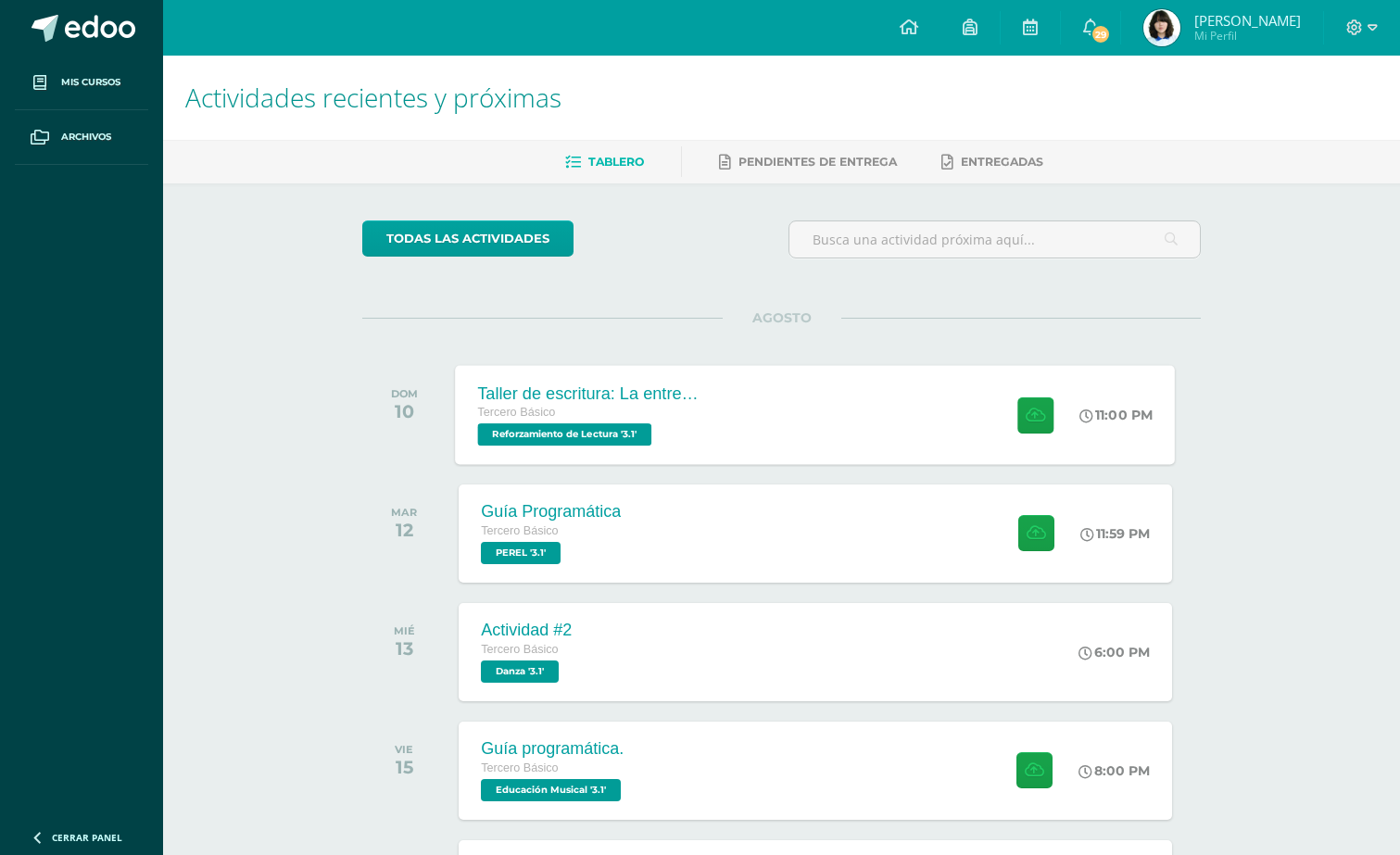
click at [632, 393] on div "Taller de escritura: La entrevista" at bounding box center [591, 393] width 225 height 20
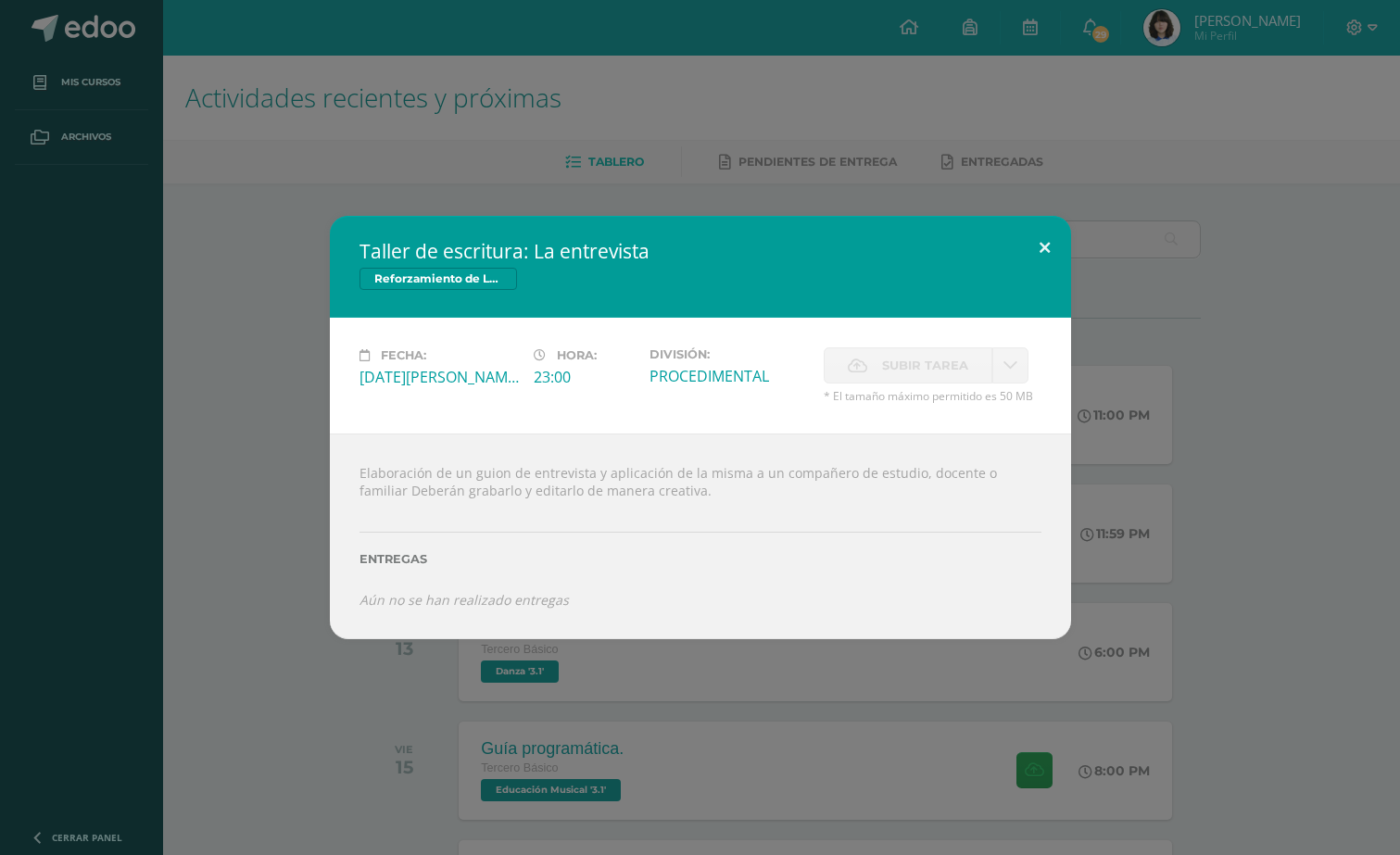
click at [1058, 246] on button at bounding box center [1045, 247] width 53 height 63
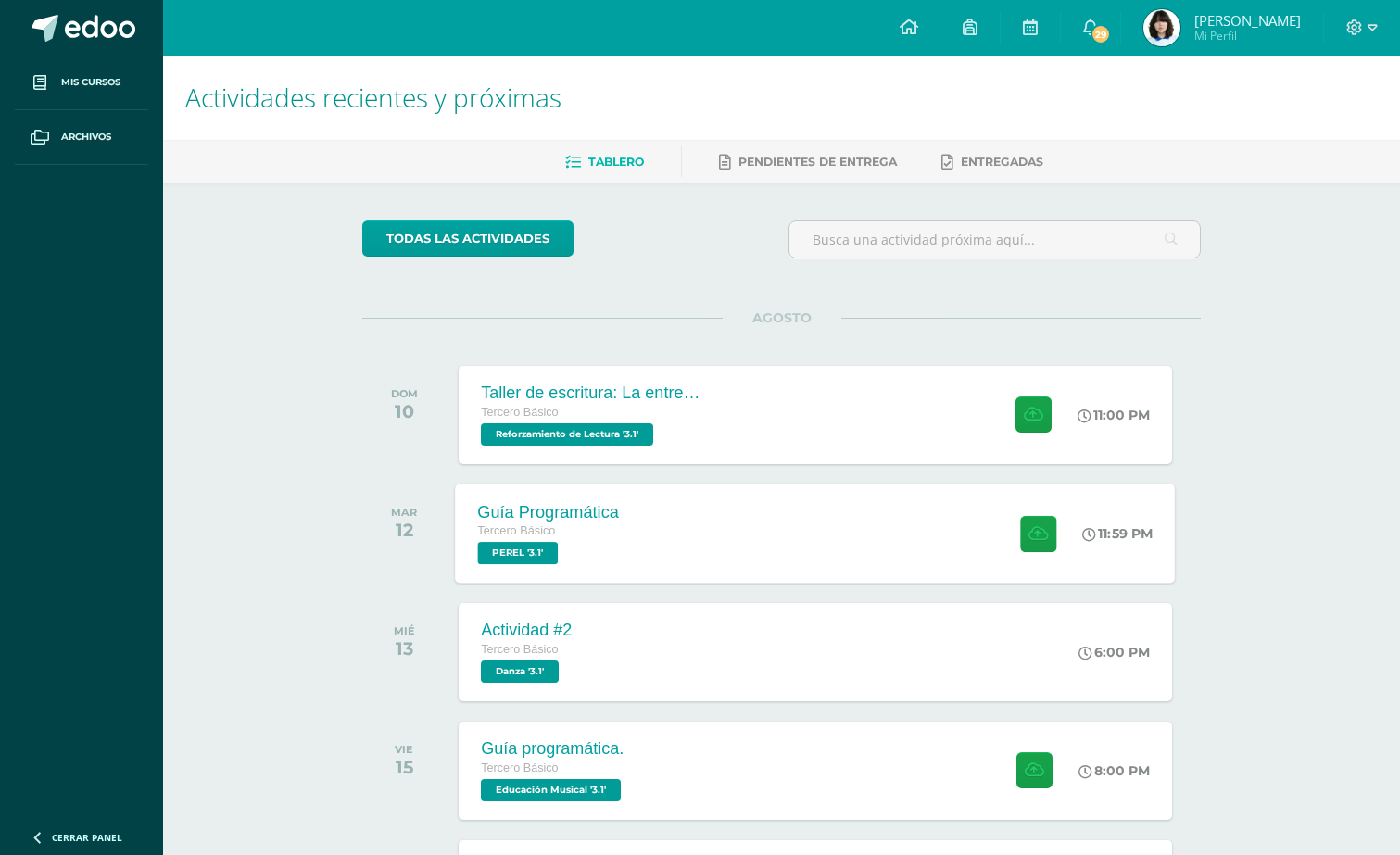
click at [587, 512] on div "Guía Programática" at bounding box center [549, 511] width 142 height 20
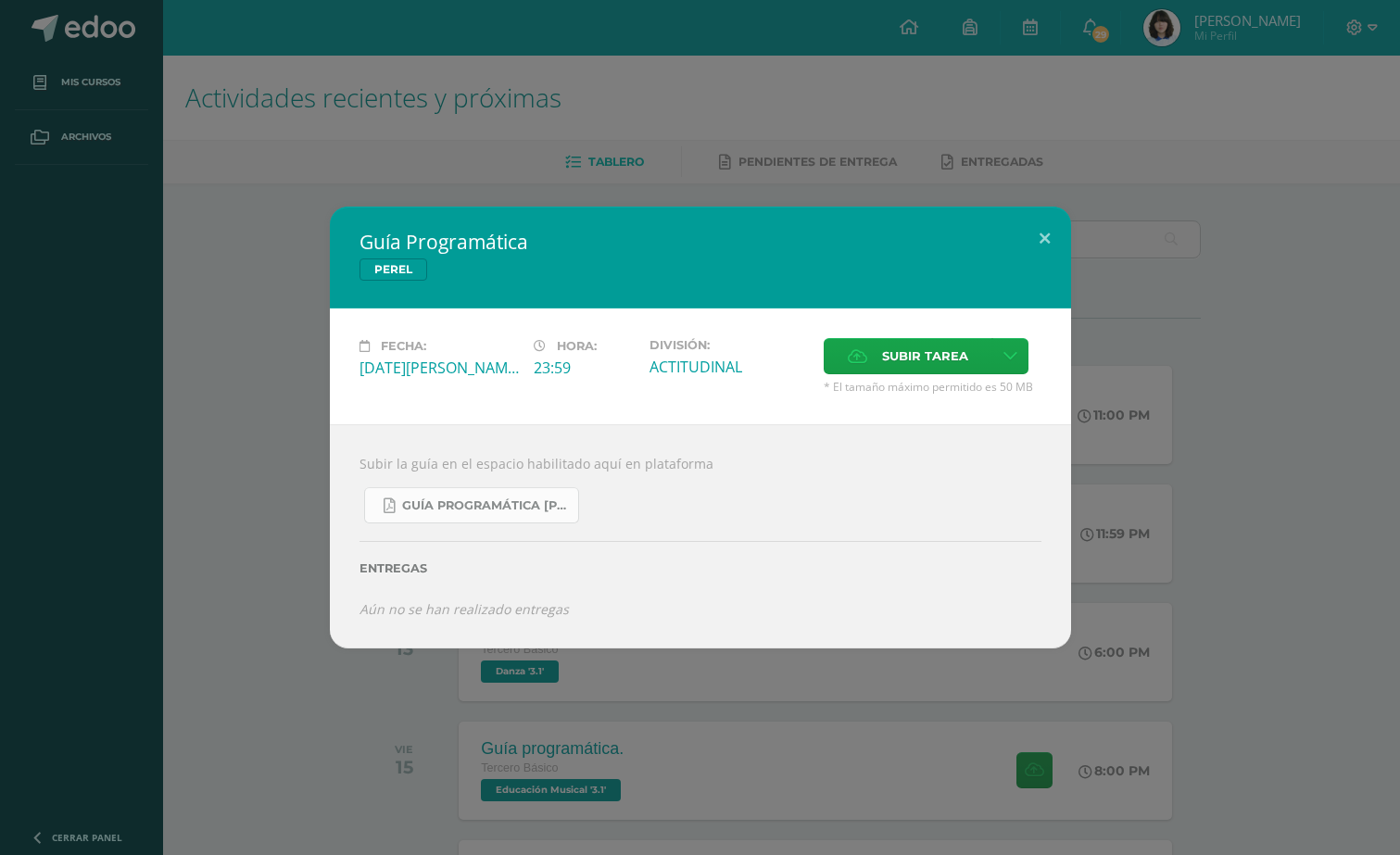
click at [483, 515] on link "Guía Programática PEREL 3ro Básico - Bloque 3 - Profe. Julio Villatoro.pdf" at bounding box center [472, 505] width 215 height 36
click at [1041, 233] on button at bounding box center [1045, 238] width 53 height 63
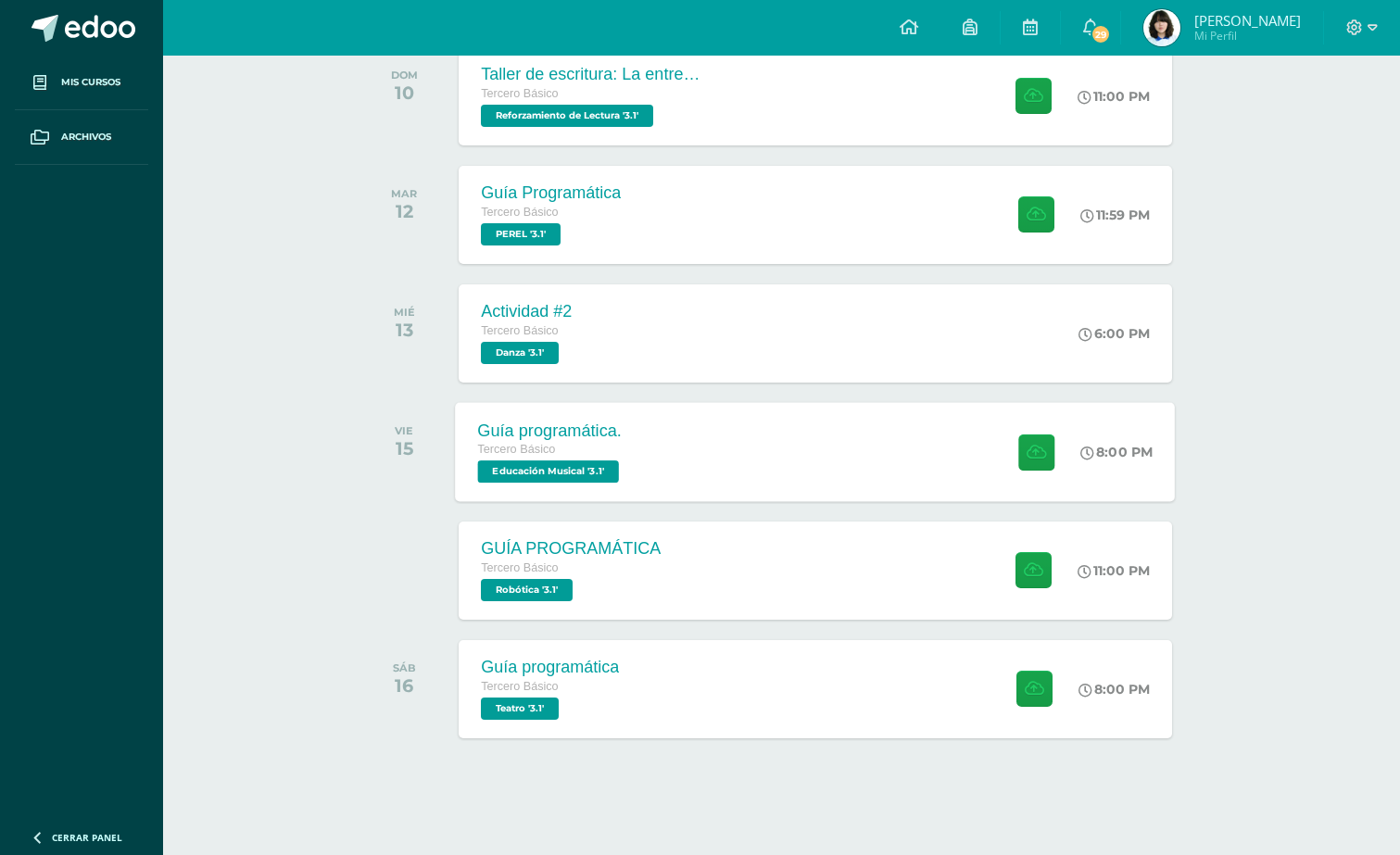
scroll to position [322, 0]
click at [646, 451] on div "Guía programática. Tercero Básico Educación Musical '3.1'" at bounding box center [551, 452] width 190 height 100
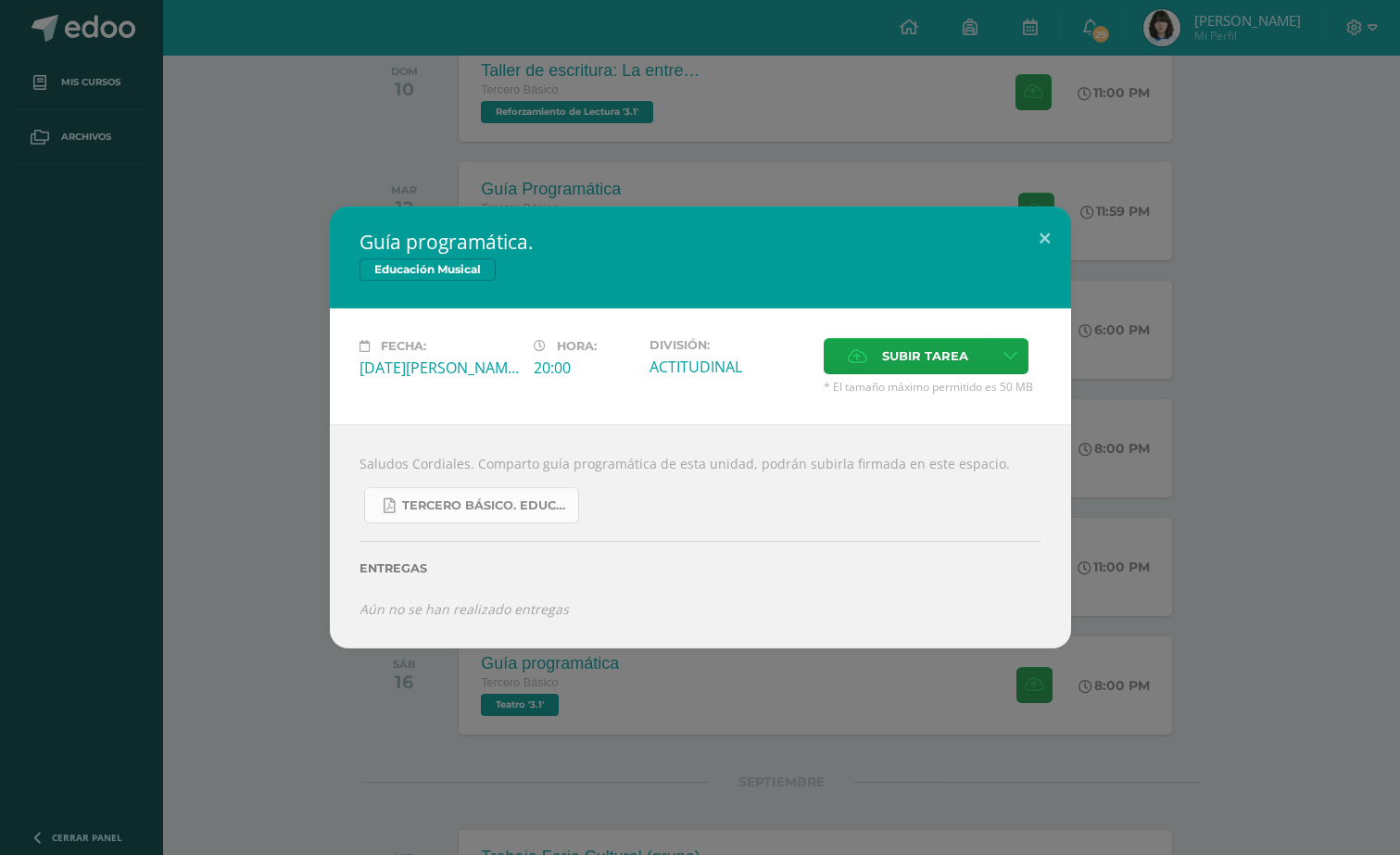
click at [515, 507] on span "Tercero básico. Educación Musical.pdf" at bounding box center [485, 505] width 167 height 15
click at [1035, 232] on button at bounding box center [1045, 238] width 53 height 63
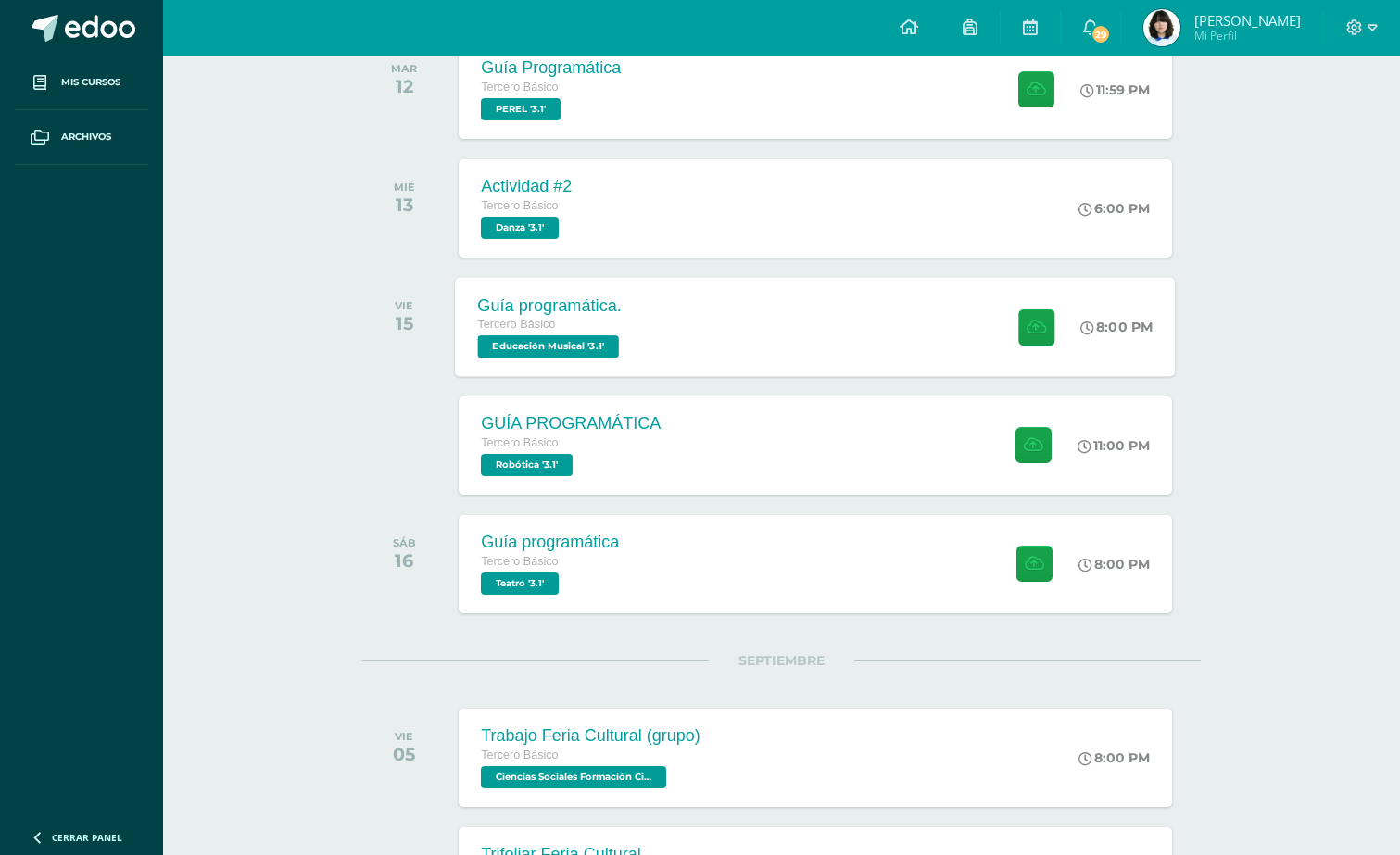
scroll to position [449, 0]
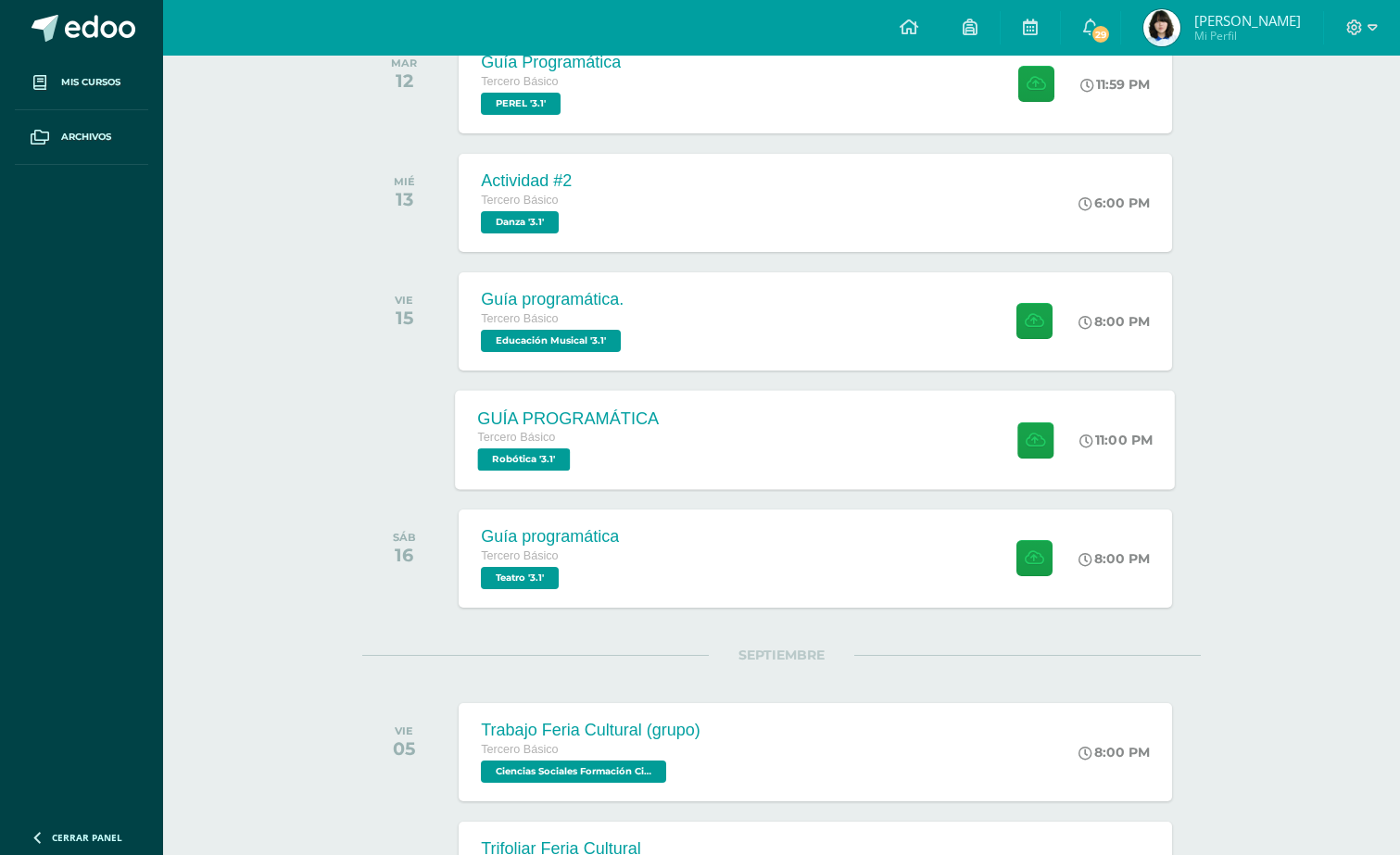
click at [622, 442] on div "Tercero Básico" at bounding box center [569, 437] width 182 height 20
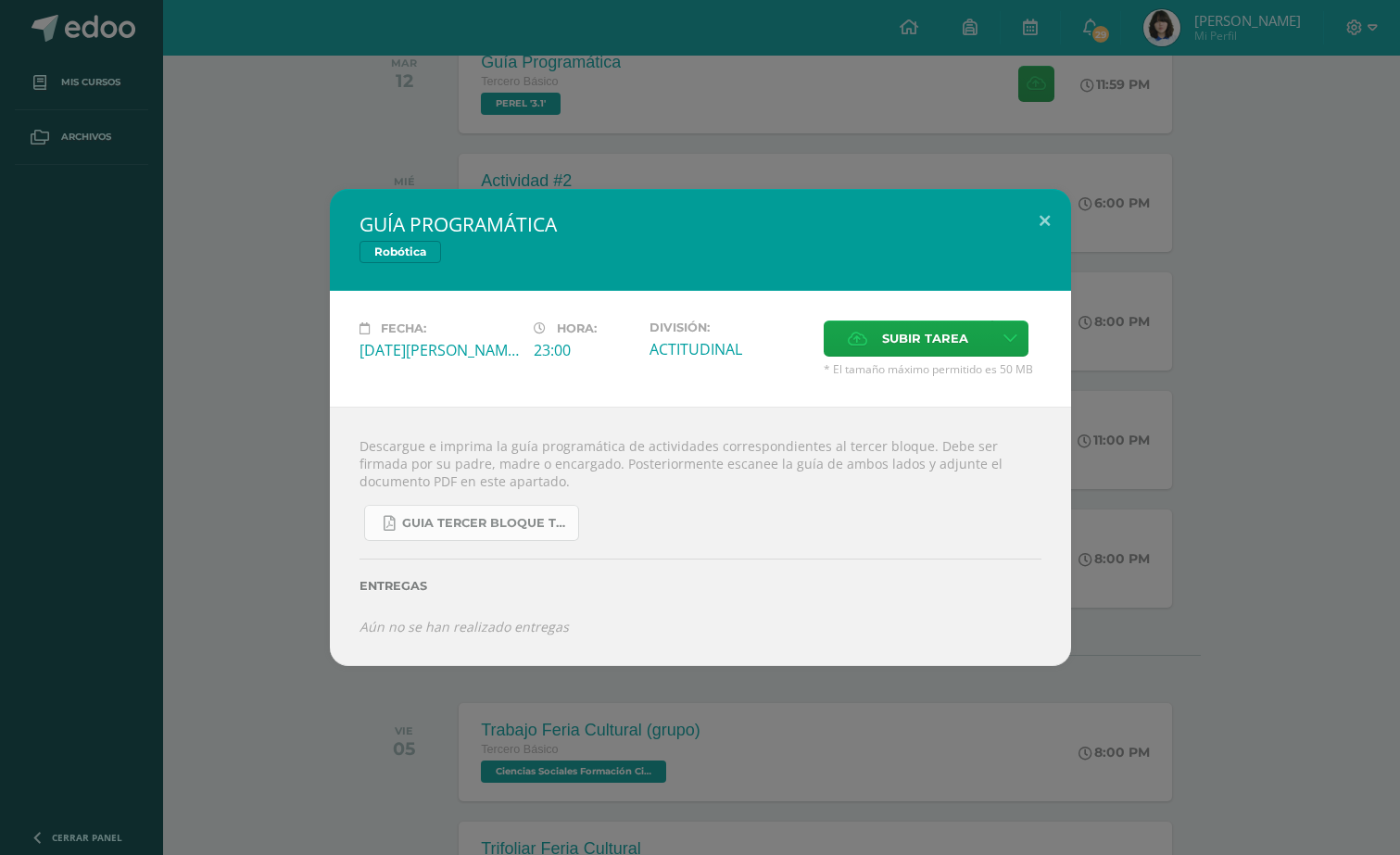
click at [526, 518] on span "GUIA TERCER BLOQUE TERCERO BÁSICO.pdf" at bounding box center [485, 522] width 167 height 15
click at [737, 136] on div "GUÍA PROGRAMÁTICA Robótica Fecha: Viernes 15 de Agosto Hora: 23:00 División: Su…" at bounding box center [700, 428] width 1400 height 855
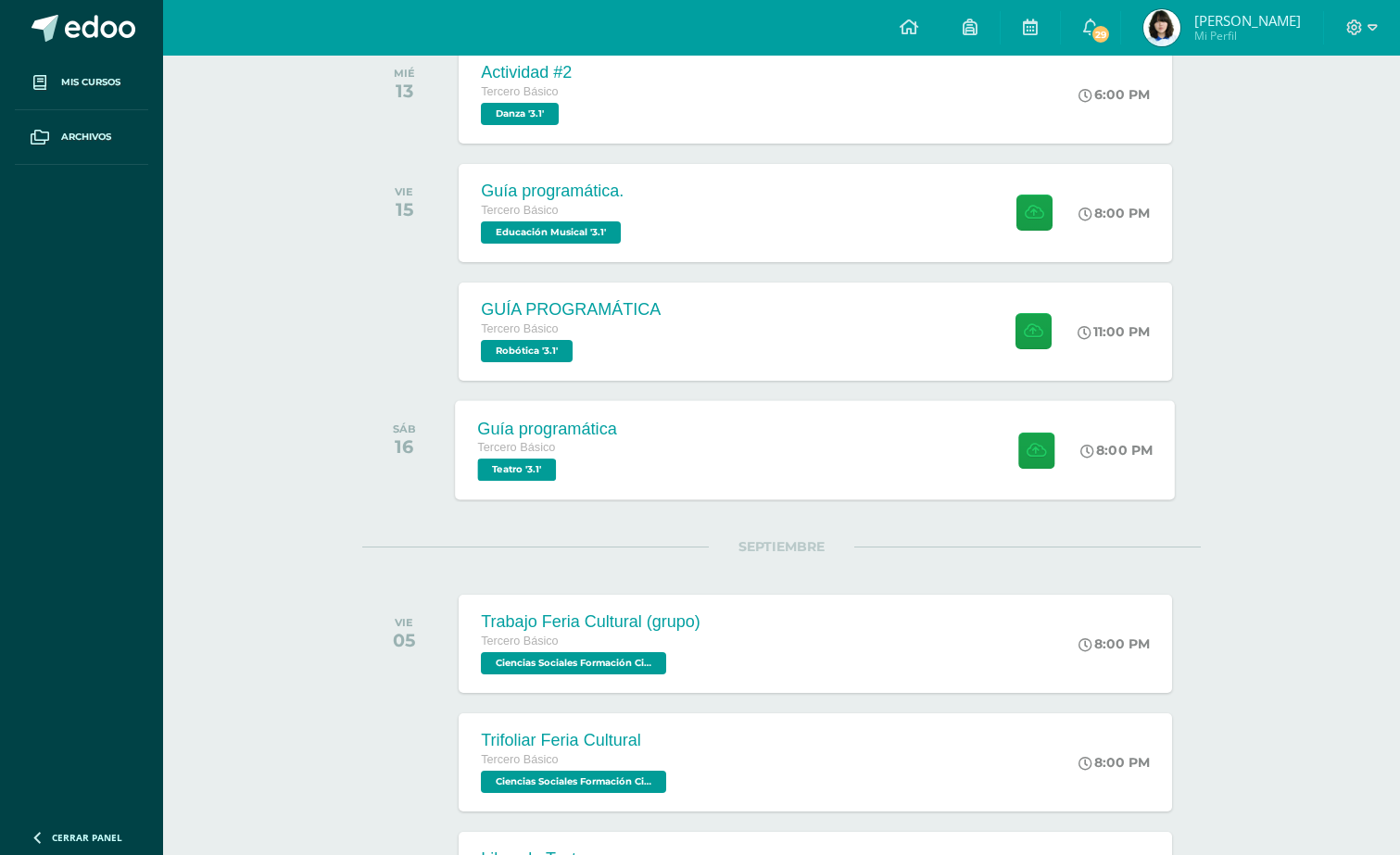
scroll to position [561, 0]
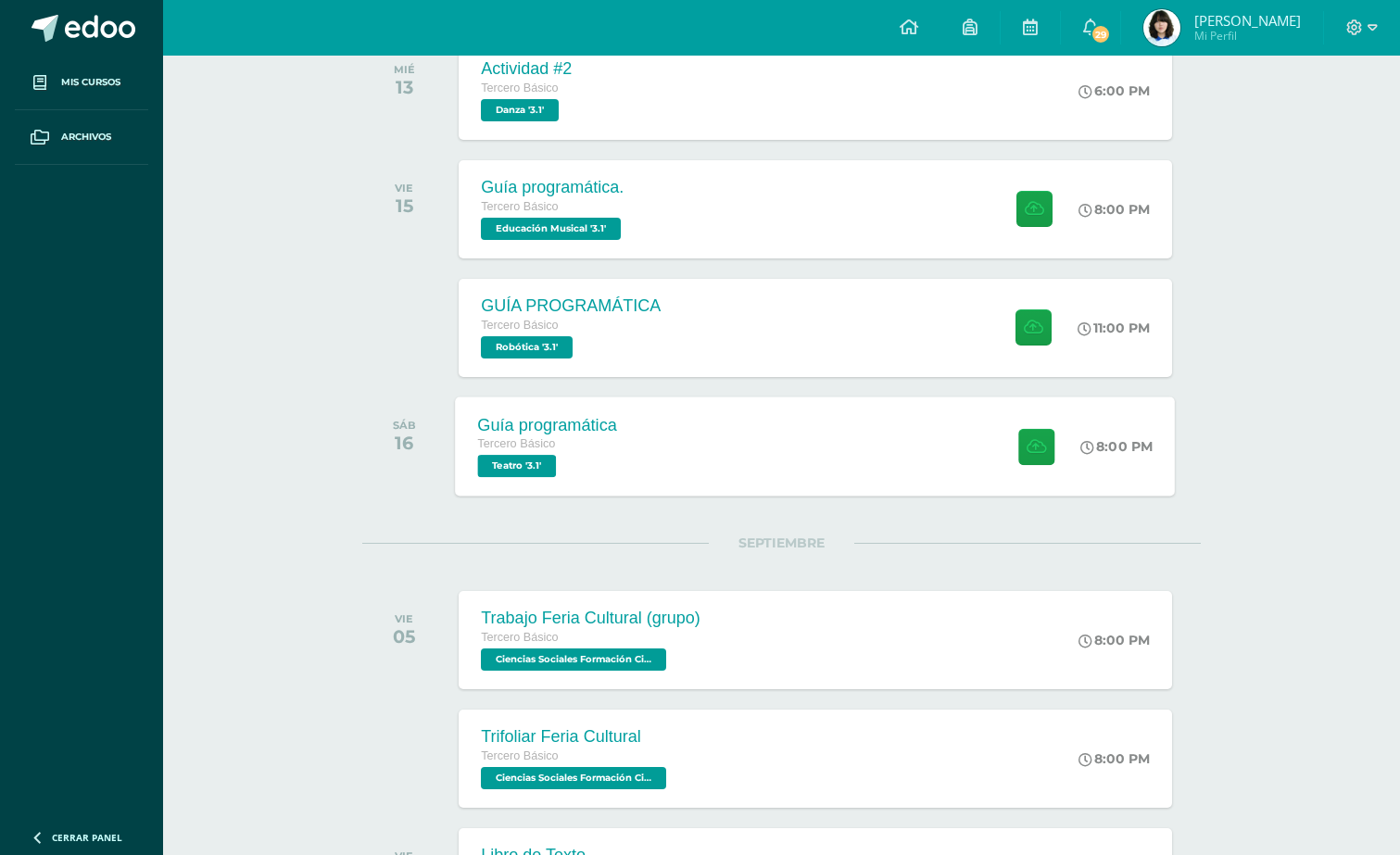
click at [565, 434] on div "Guía programática" at bounding box center [548, 425] width 140 height 20
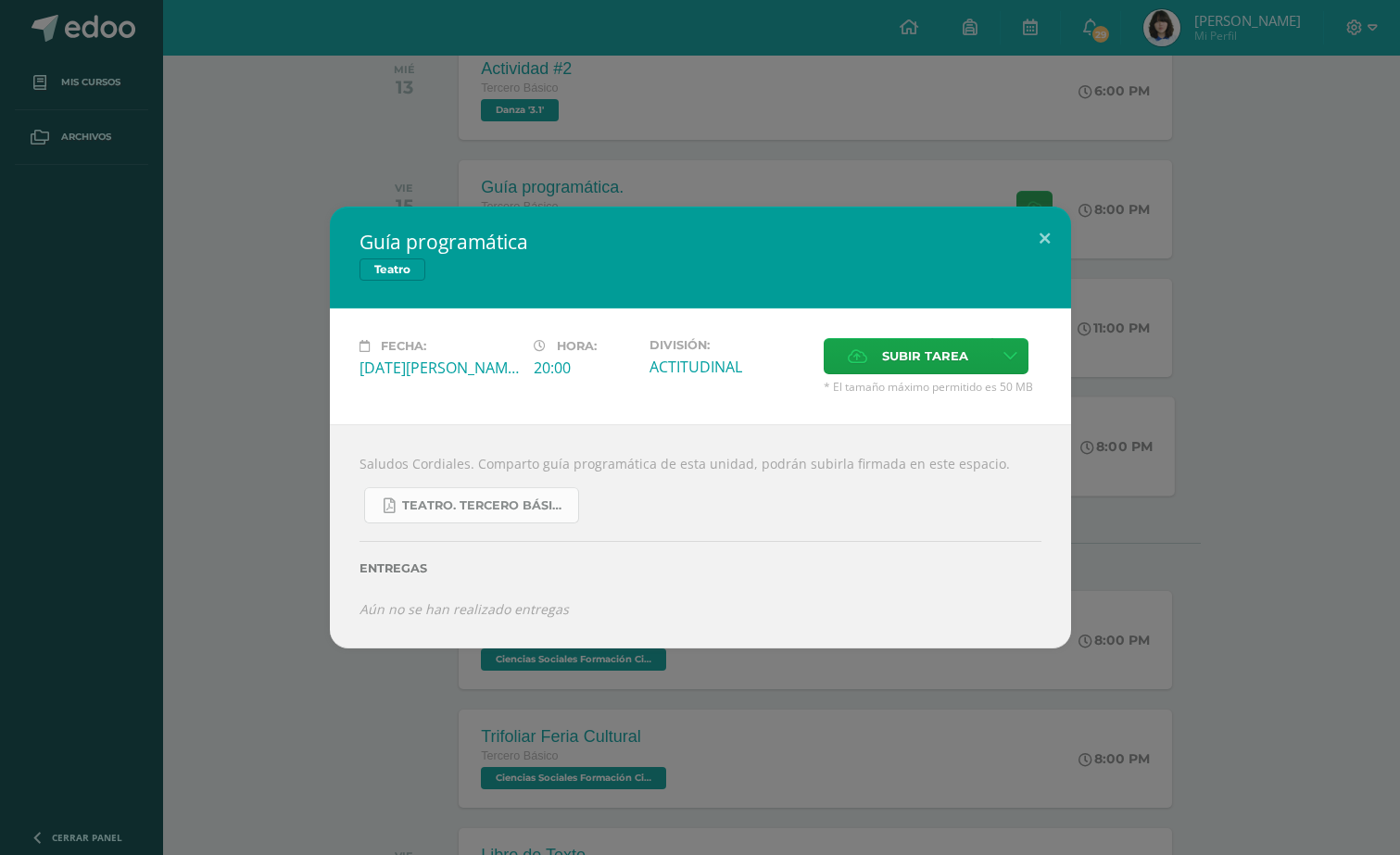
click at [496, 497] on link "Teatro. Tercero Básico..pdf" at bounding box center [472, 505] width 215 height 36
click at [1044, 224] on button at bounding box center [1045, 238] width 53 height 63
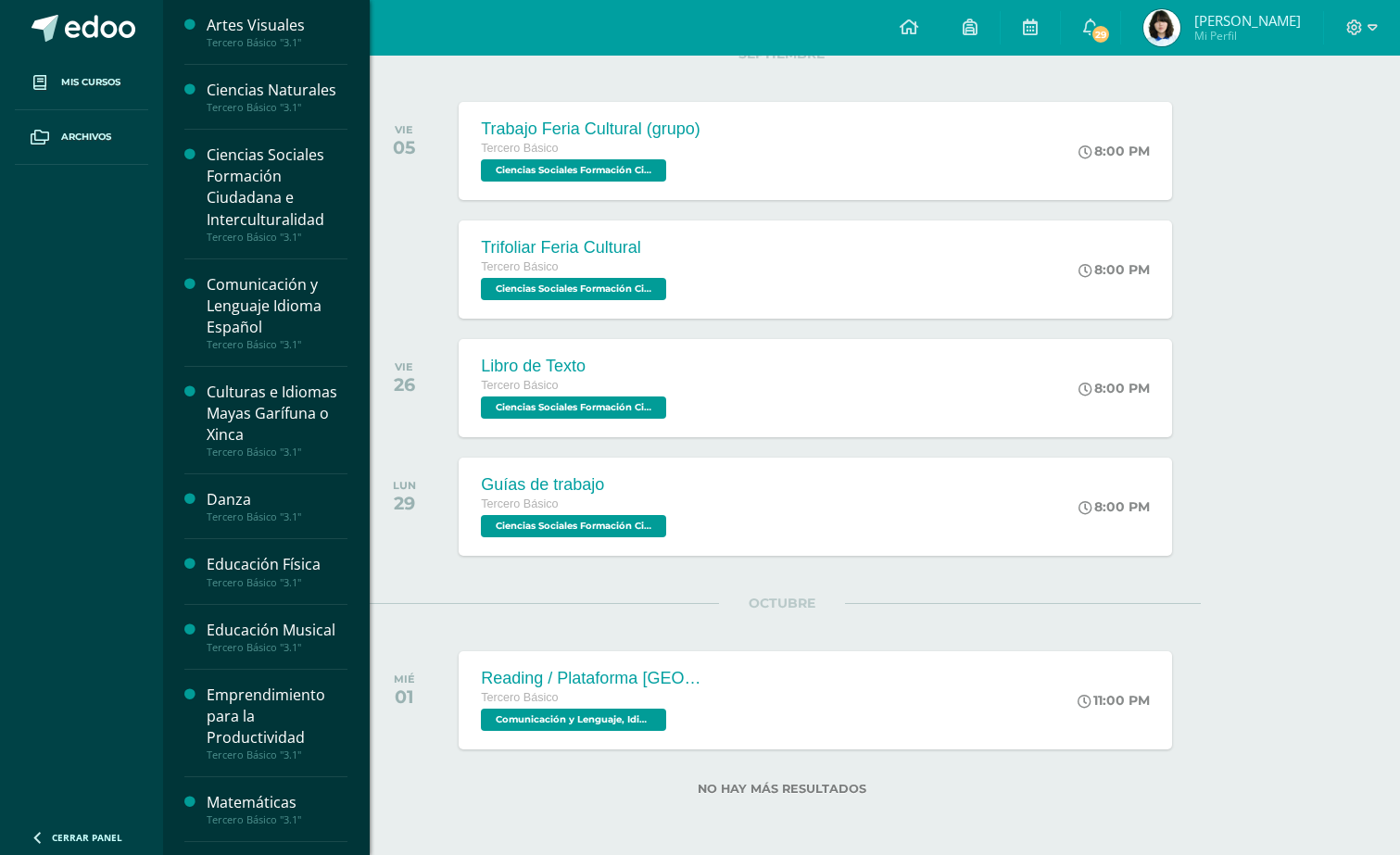
scroll to position [1050, 0]
click at [257, 641] on div "Tercero Básico "3.1"" at bounding box center [277, 647] width 141 height 13
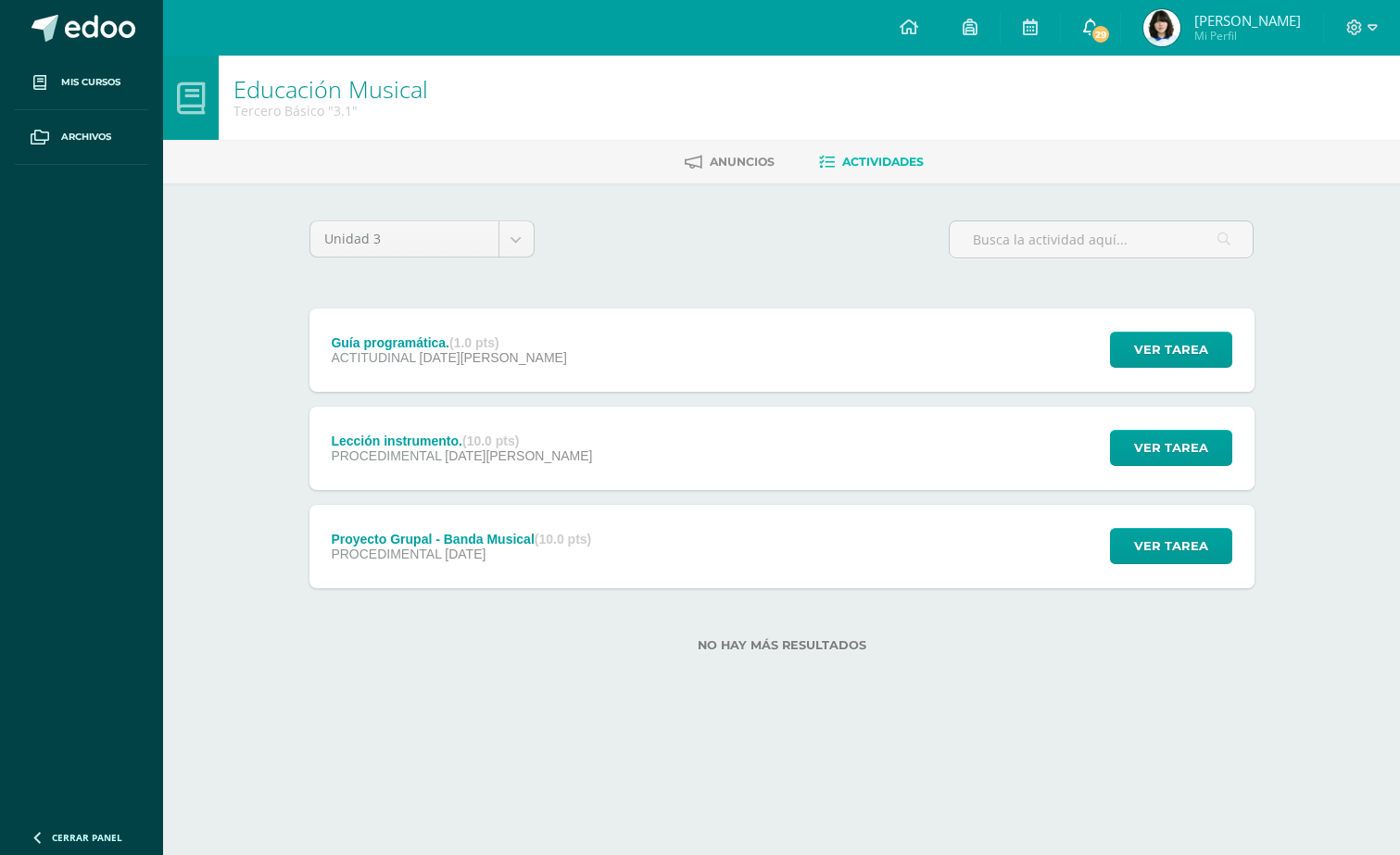
click at [1083, 20] on icon at bounding box center [1090, 26] width 15 height 17
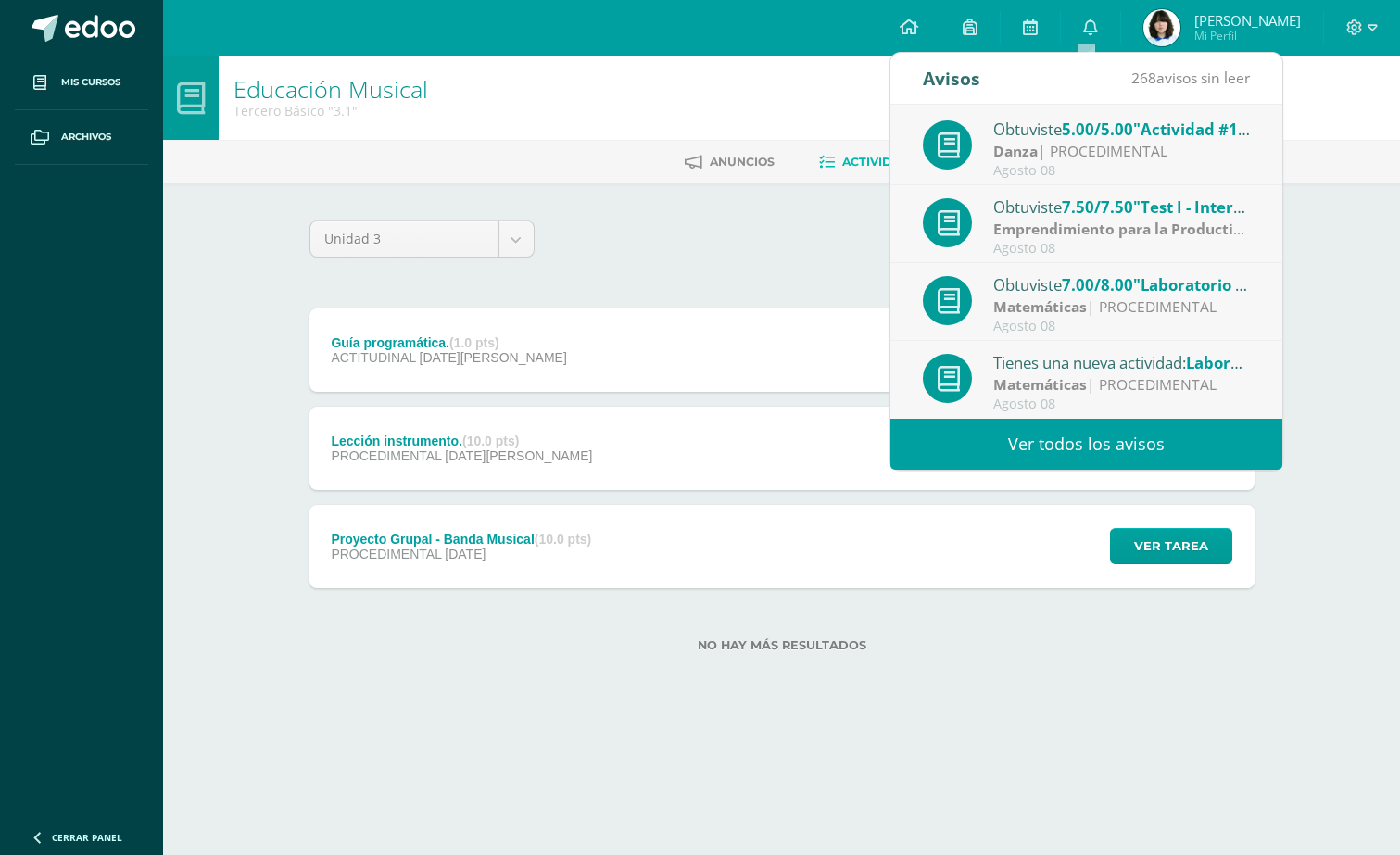
drag, startPoint x: 688, startPoint y: 59, endPoint x: 1054, endPoint y: 66, distance: 366.1
click at [692, 60] on div "Educación Musical Tercero Básico "3.1"" at bounding box center [781, 98] width 1237 height 84
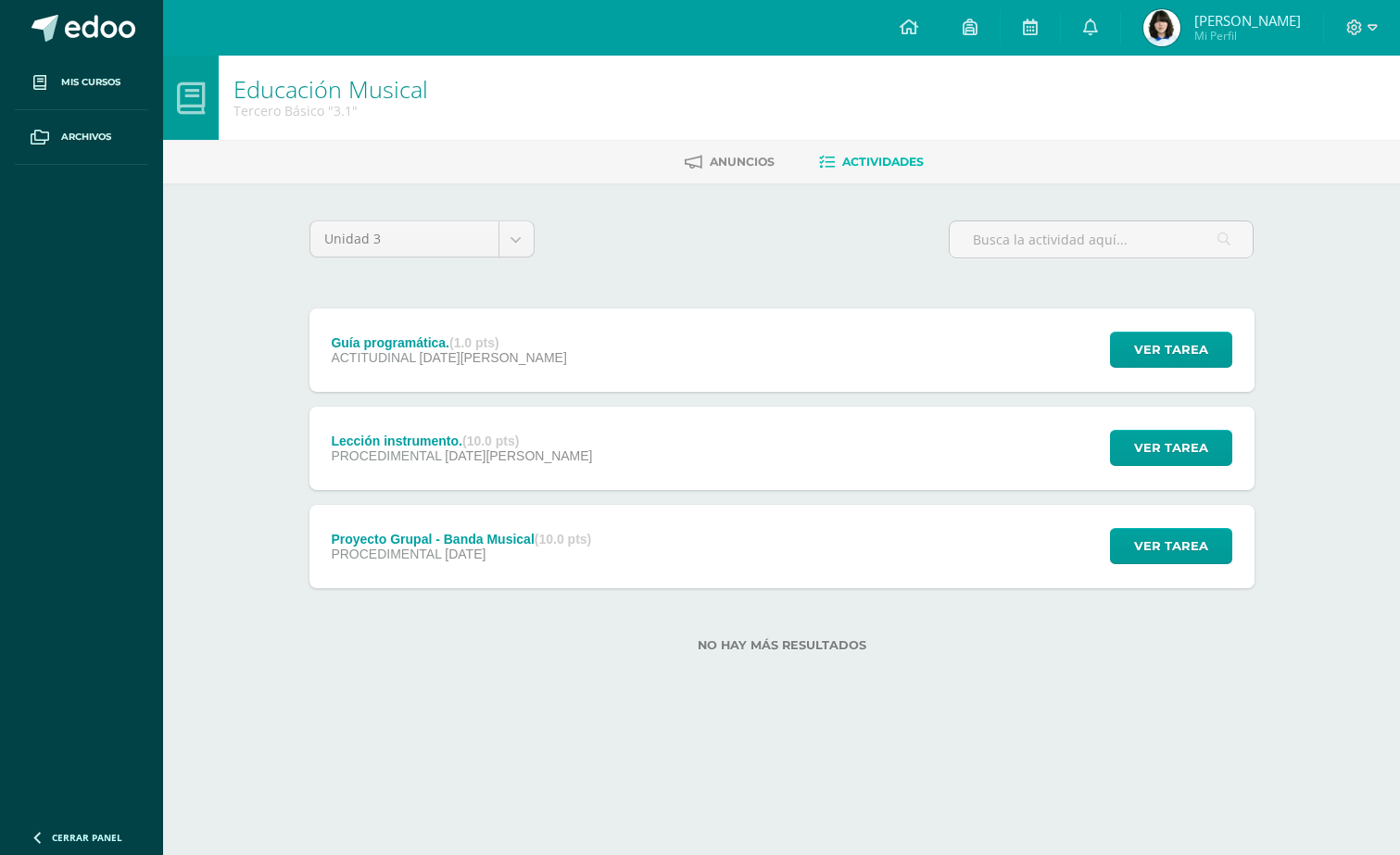
click at [1243, 19] on span "[PERSON_NAME] [PERSON_NAME]" at bounding box center [1247, 20] width 106 height 19
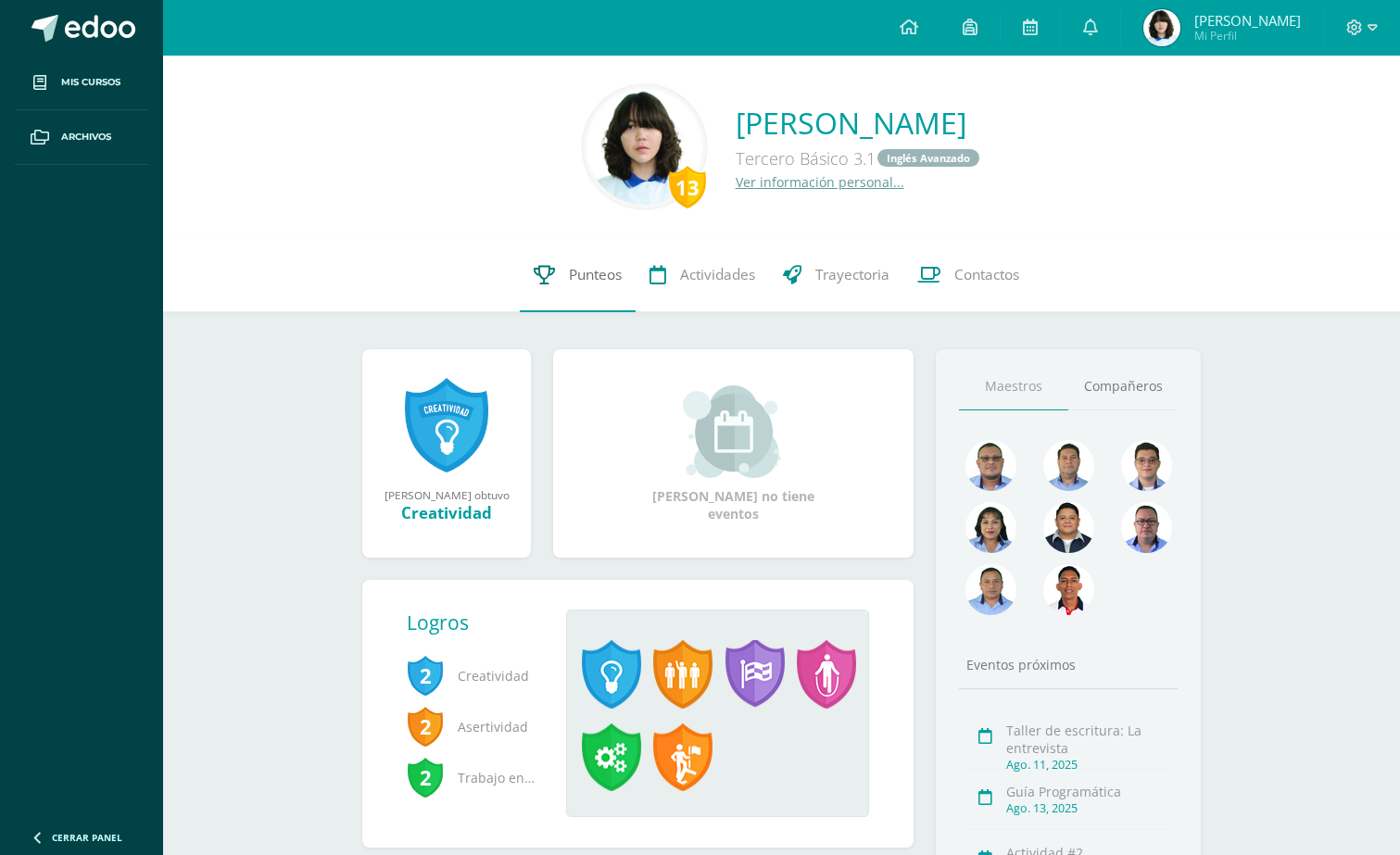
click at [617, 280] on span "Punteos" at bounding box center [596, 274] width 53 height 20
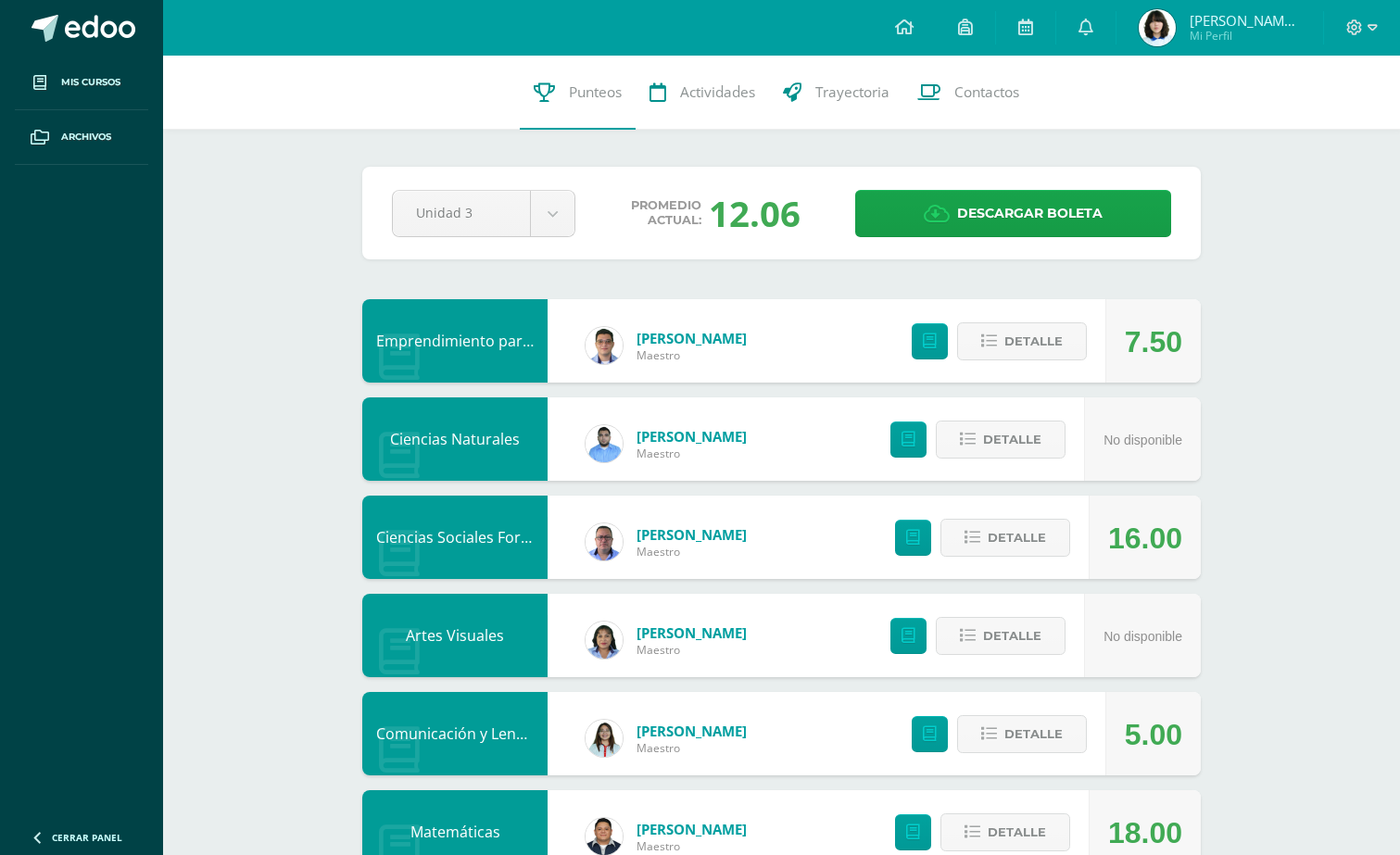
scroll to position [494, 0]
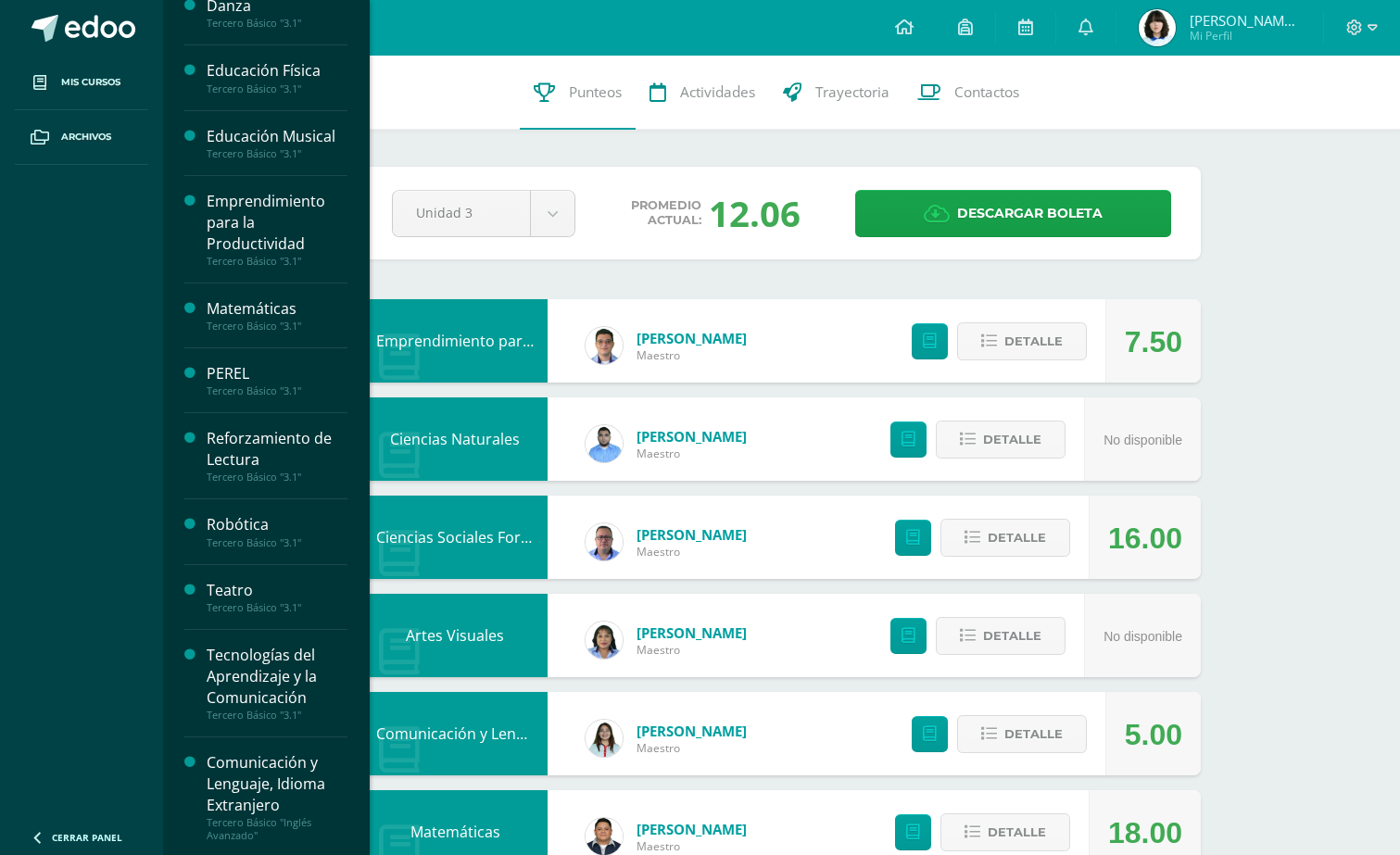
click at [225, 611] on div "Teatro Tercero Básico "3.1"" at bounding box center [266, 597] width 163 height 64
click at [240, 595] on div "Teatro" at bounding box center [277, 590] width 141 height 21
